Goal: Task Accomplishment & Management: Manage account settings

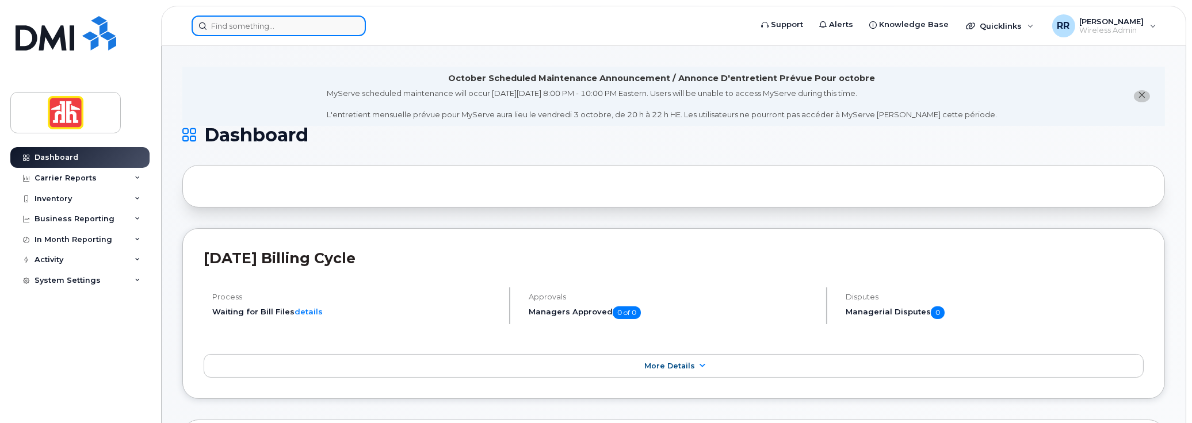
click at [220, 26] on input at bounding box center [278, 26] width 174 height 21
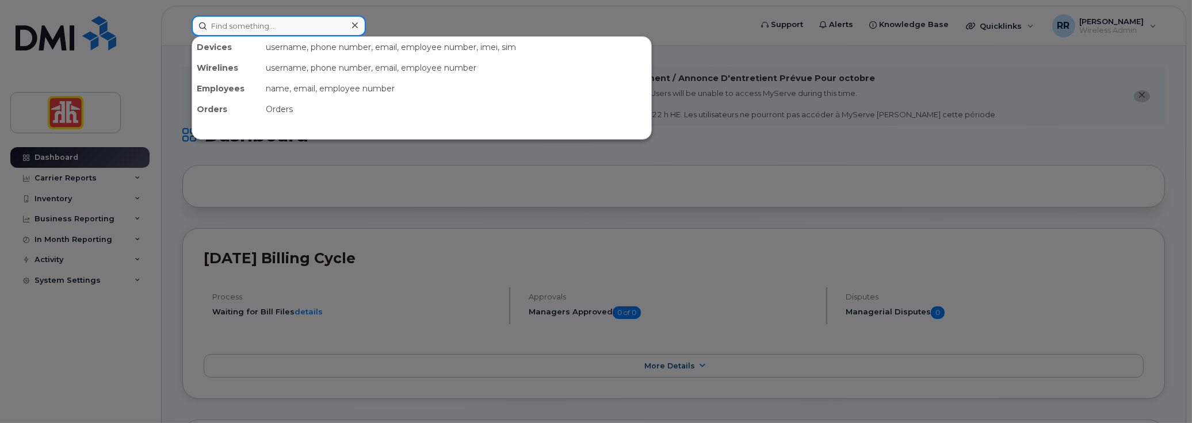
paste input "782-370-1043"
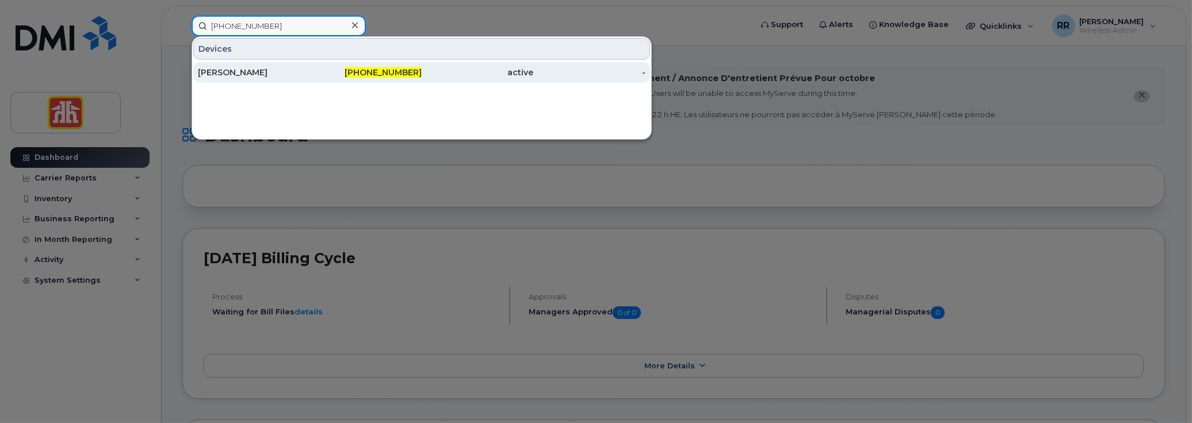
type input "782-370-1043"
click at [260, 67] on div "Lisa Bugden" at bounding box center [254, 73] width 112 height 12
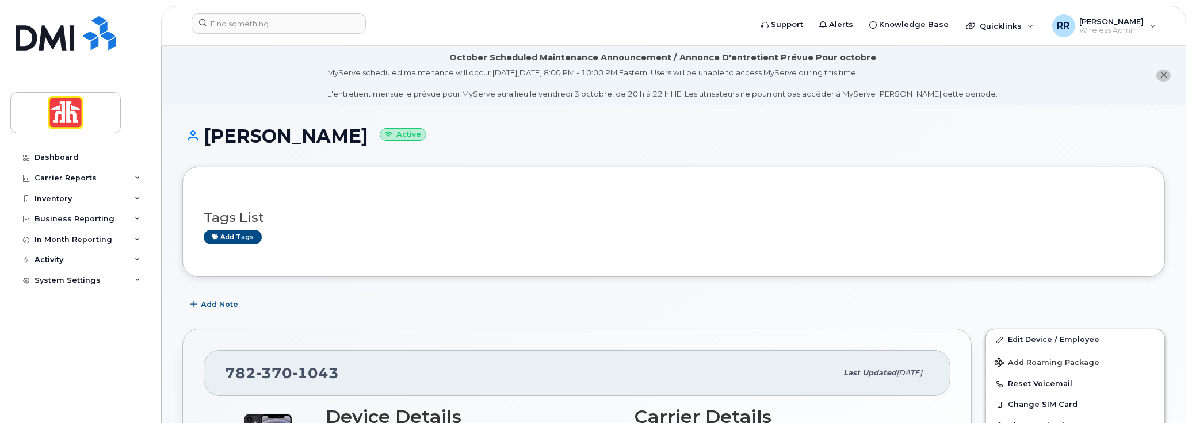
scroll to position [115, 0]
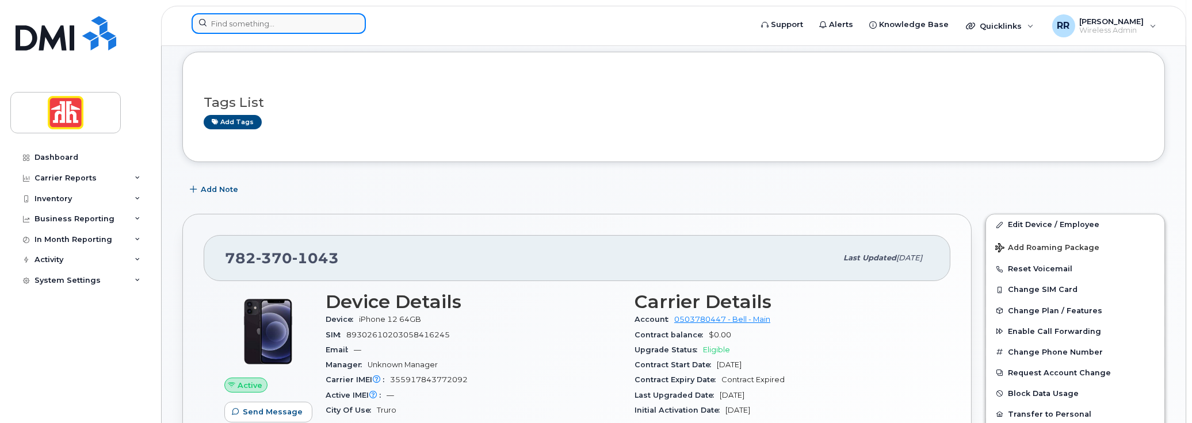
click at [235, 21] on input at bounding box center [278, 23] width 174 height 21
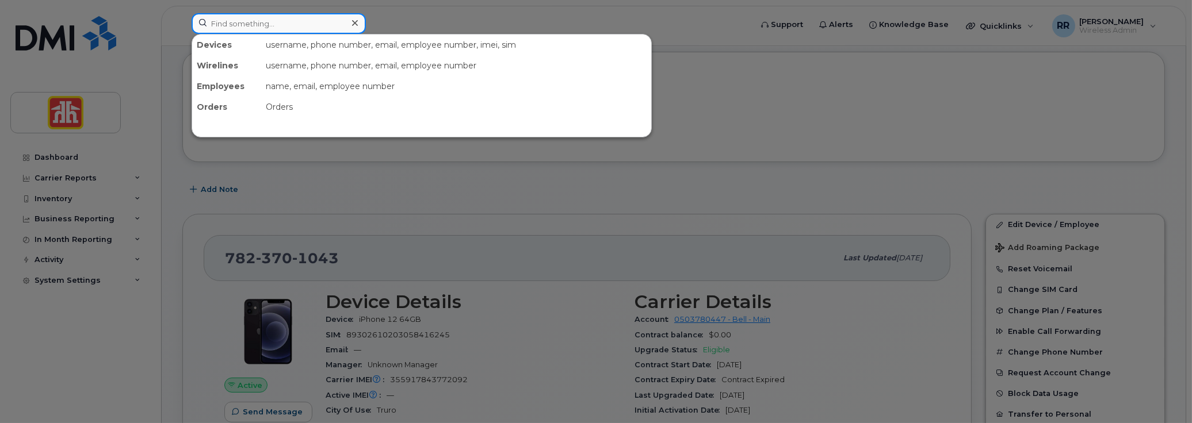
paste input "226-749-1278"
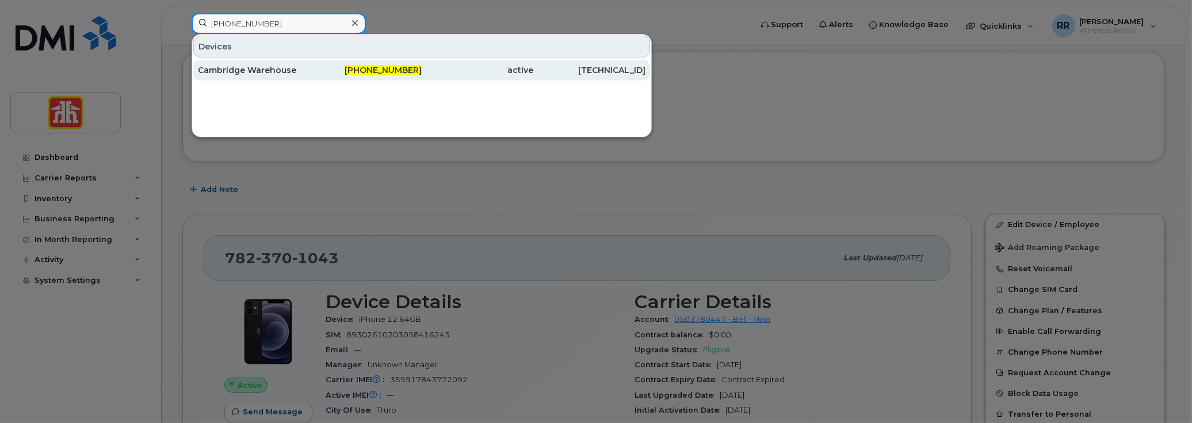
type input "226-749-1278"
click at [258, 64] on div "Cambridge Warehouse" at bounding box center [254, 70] width 112 height 12
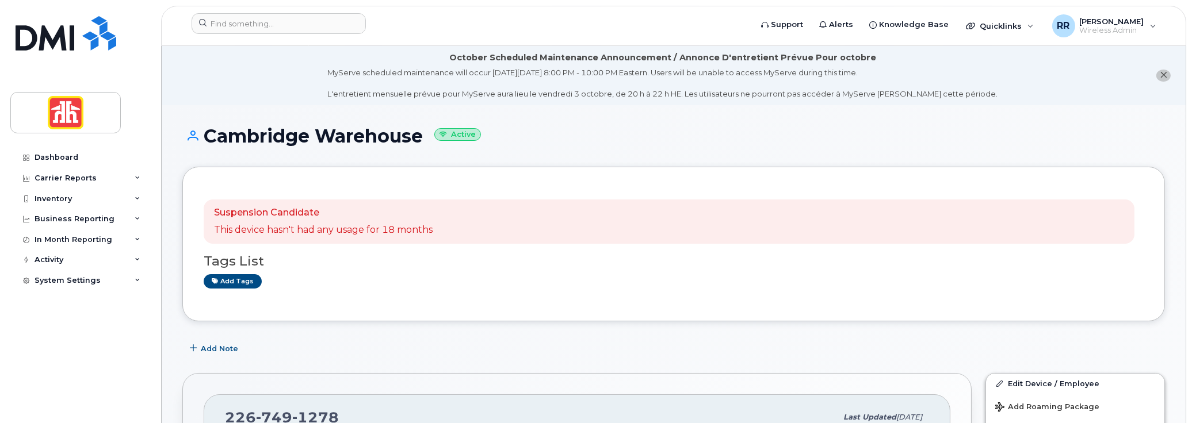
scroll to position [115, 0]
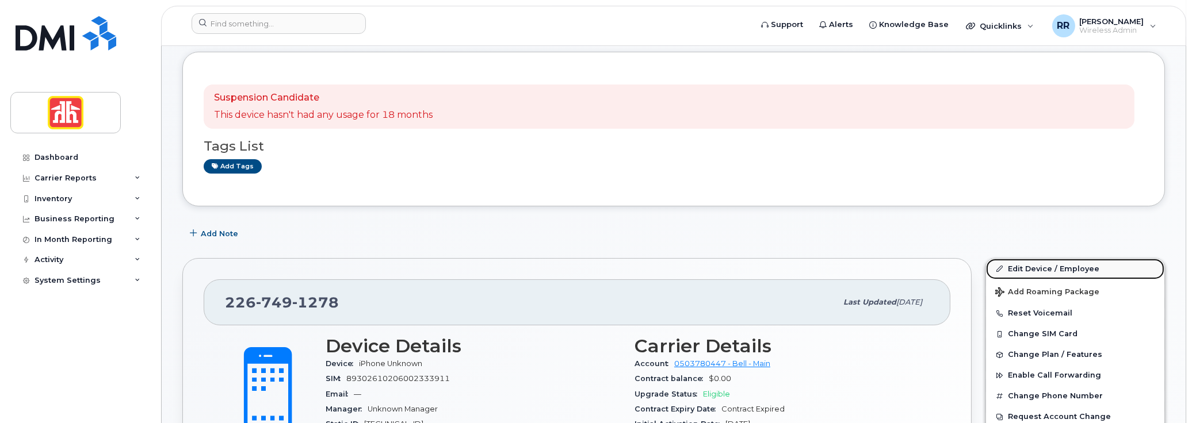
click at [1035, 264] on link "Edit Device / Employee" at bounding box center [1075, 269] width 178 height 21
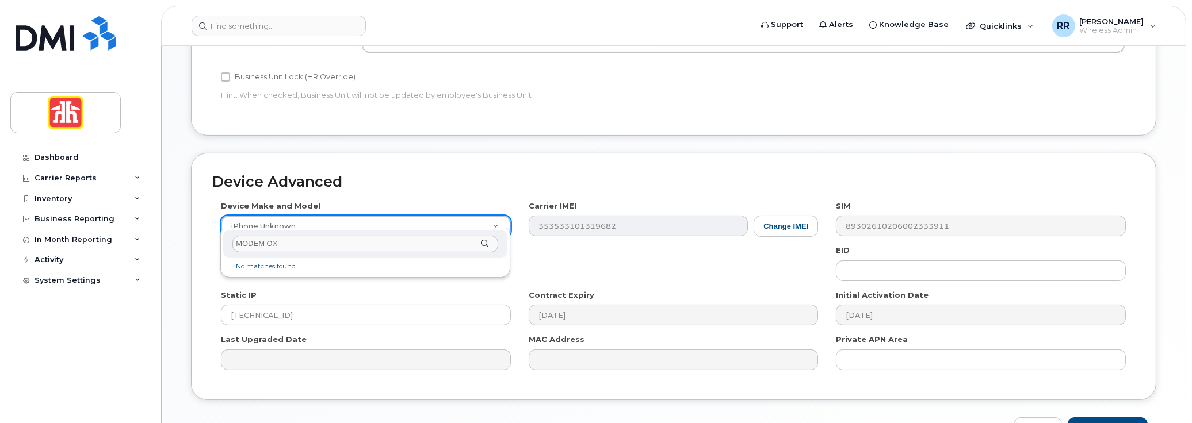
type input "MODEM O"
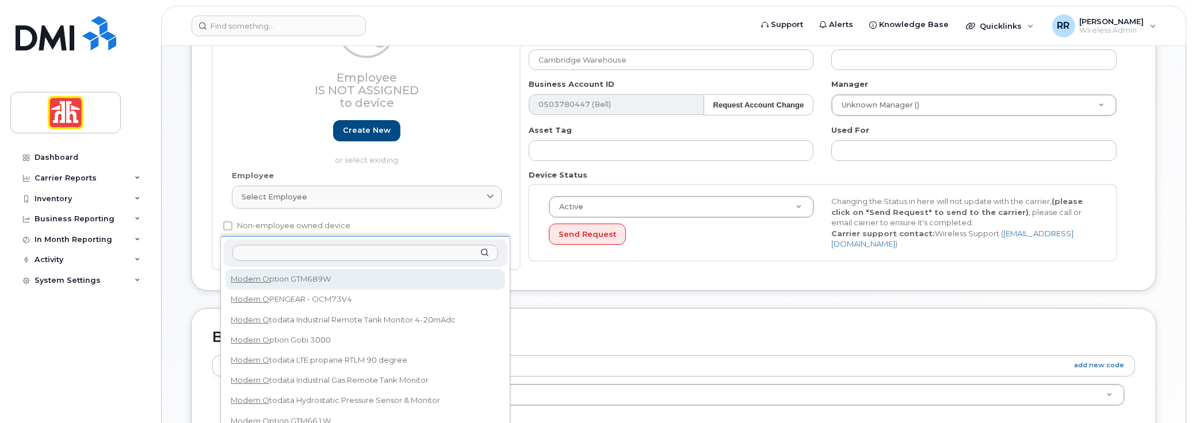
drag, startPoint x: 2307, startPoint y: 1, endPoint x: 762, endPoint y: 289, distance: 1571.8
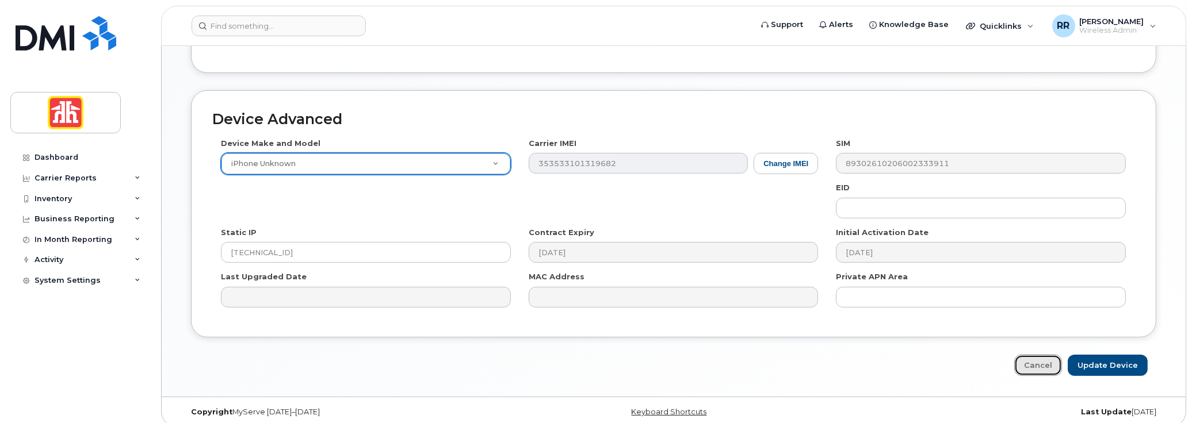
drag, startPoint x: 1039, startPoint y: 358, endPoint x: 890, endPoint y: 347, distance: 149.3
click at [1039, 358] on link "Cancel" at bounding box center [1038, 365] width 48 height 21
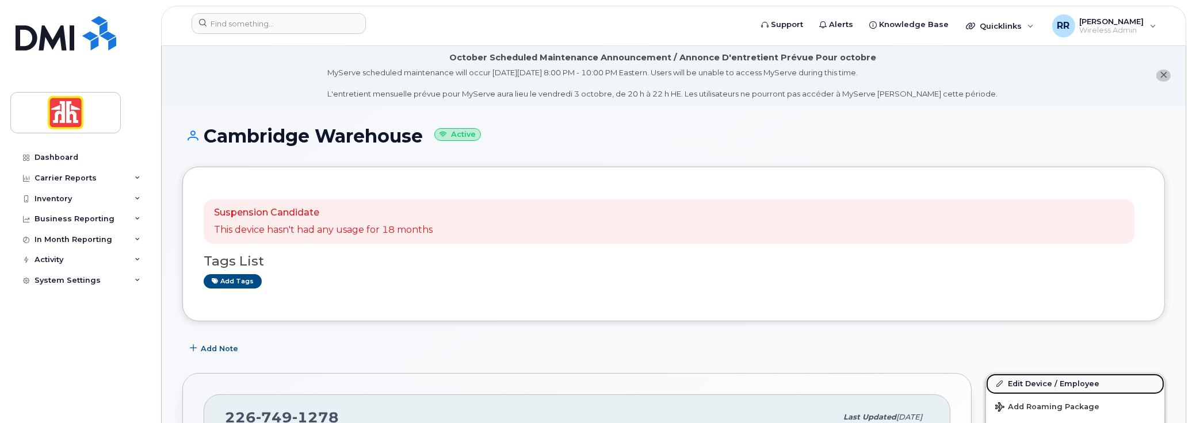
click at [1025, 380] on link "Edit Device / Employee" at bounding box center [1075, 384] width 178 height 21
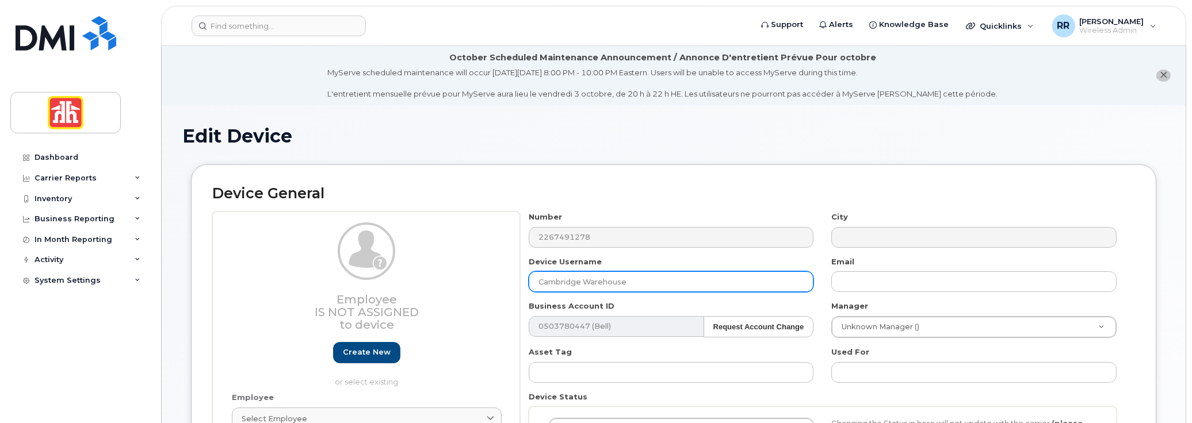
drag, startPoint x: 639, startPoint y: 282, endPoint x: 507, endPoint y: 277, distance: 131.8
click at [507, 277] on div "Employee Is not assigned to device Create new or select existing Employee Selec…" at bounding box center [673, 352] width 922 height 280
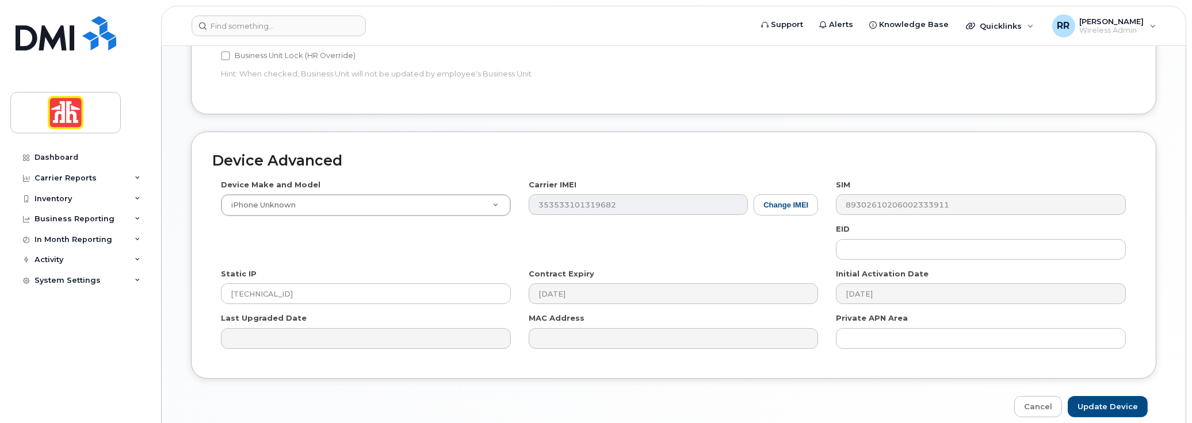
scroll to position [638, 0]
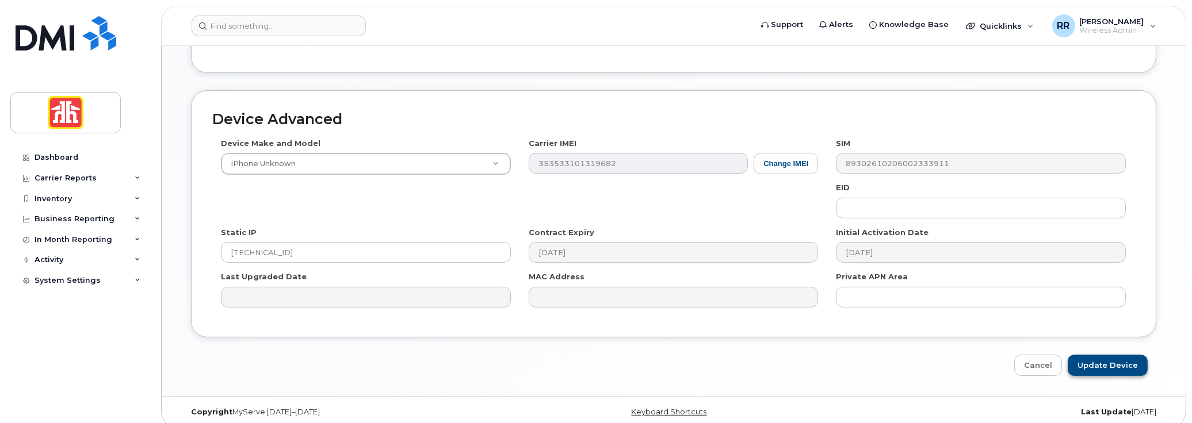
type input "Mir-KDSC Modem"
click at [1093, 355] on input "Update Device" at bounding box center [1107, 365] width 80 height 21
type input "Saving..."
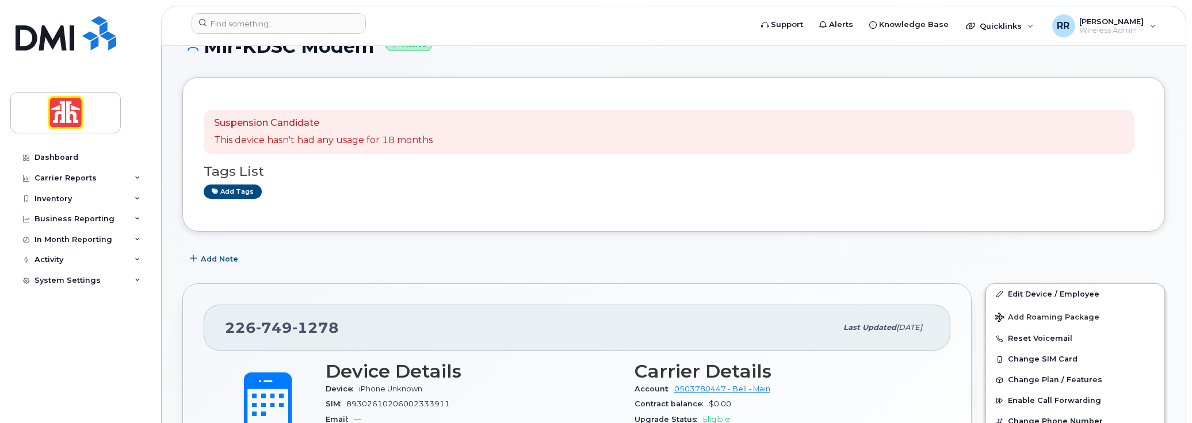
scroll to position [115, 0]
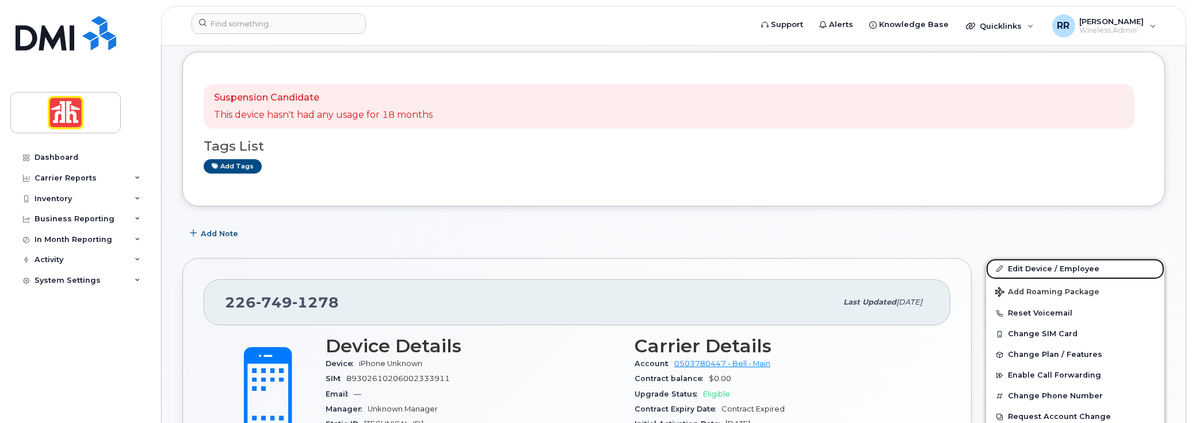
drag, startPoint x: 1025, startPoint y: 267, endPoint x: 929, endPoint y: 281, distance: 97.6
click at [1025, 267] on link "Edit Device / Employee" at bounding box center [1075, 269] width 178 height 21
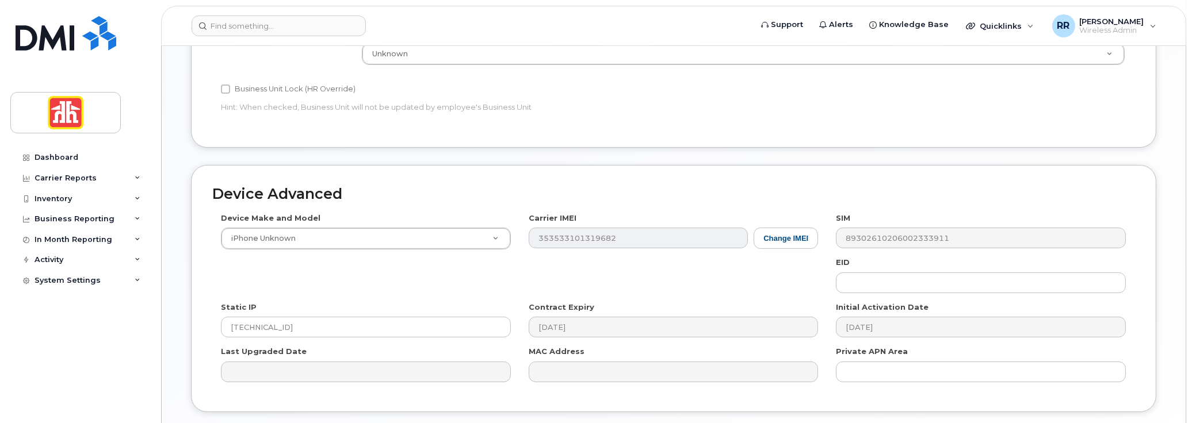
scroll to position [577, 0]
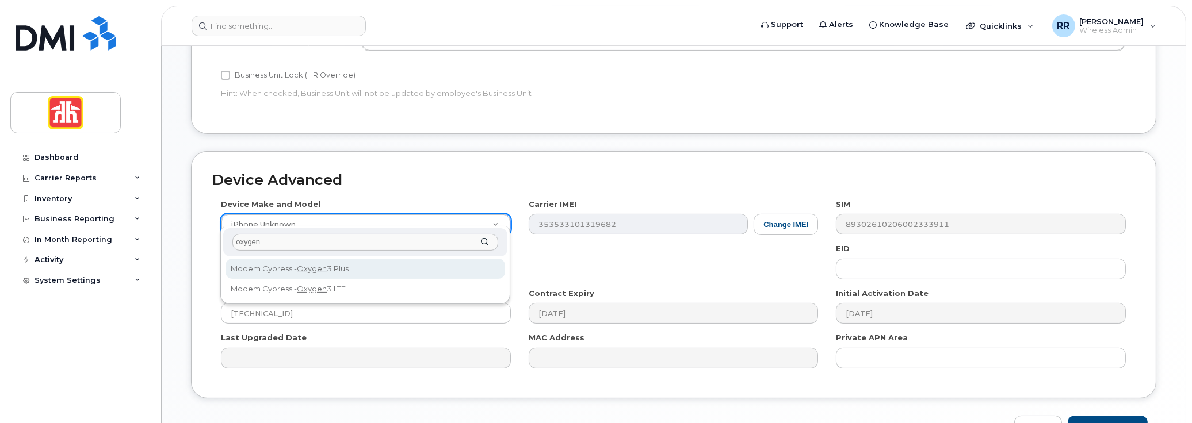
type input "oxygen"
select select "1795"
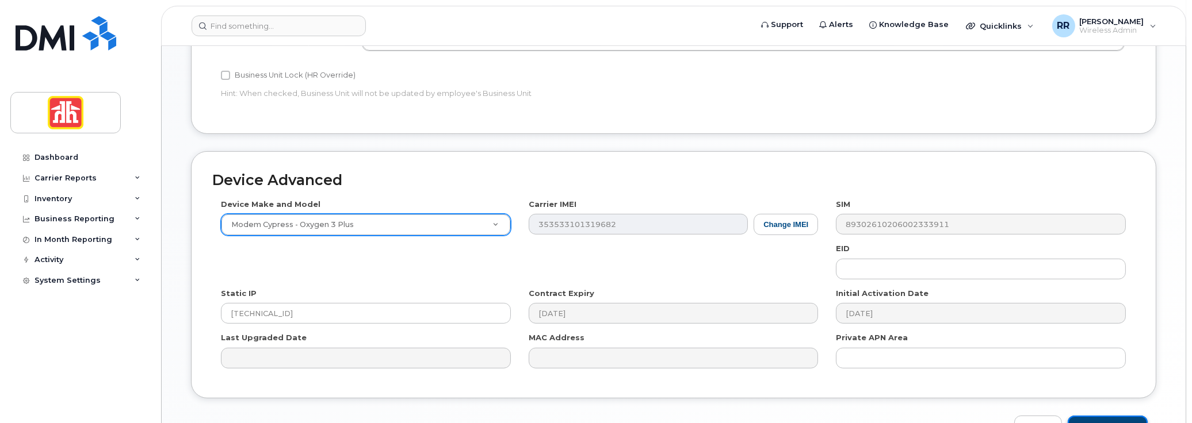
click at [1096, 416] on input "Update Device" at bounding box center [1107, 426] width 80 height 21
type input "Saving..."
